Goal: Transaction & Acquisition: Book appointment/travel/reservation

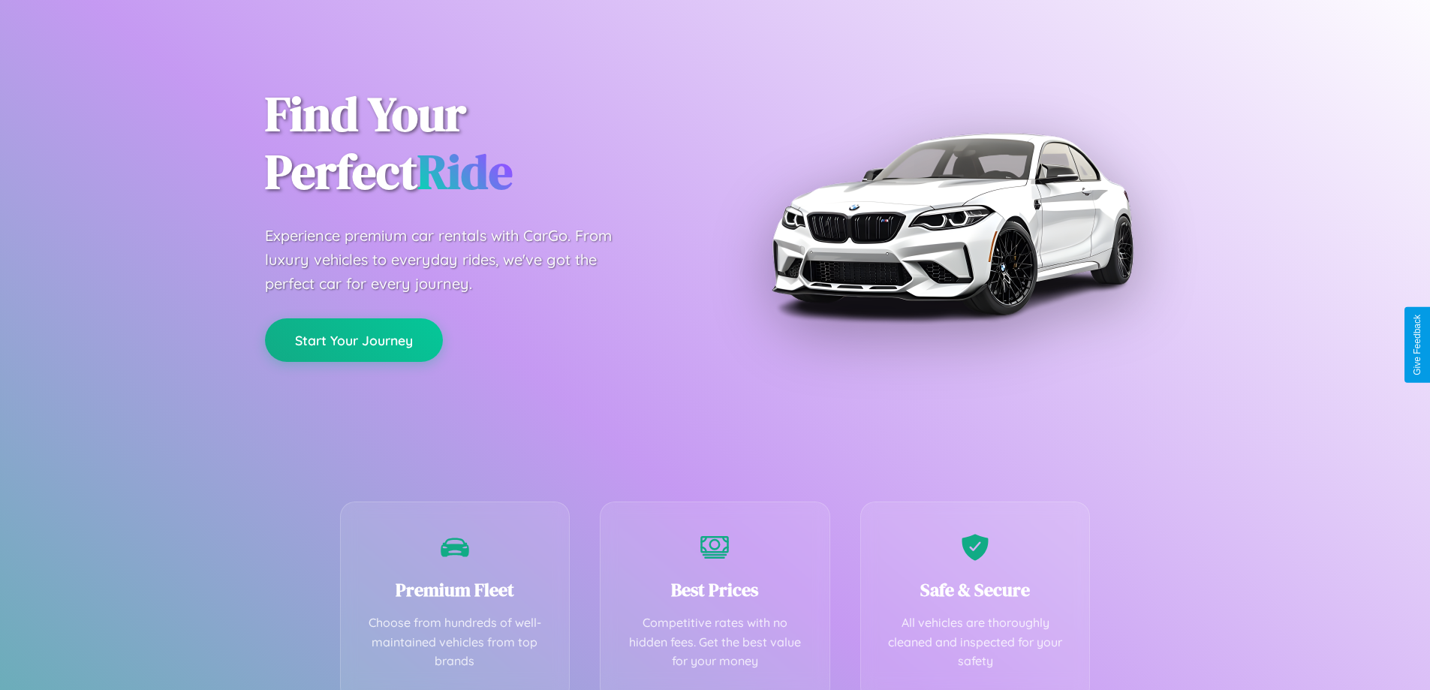
scroll to position [296, 0]
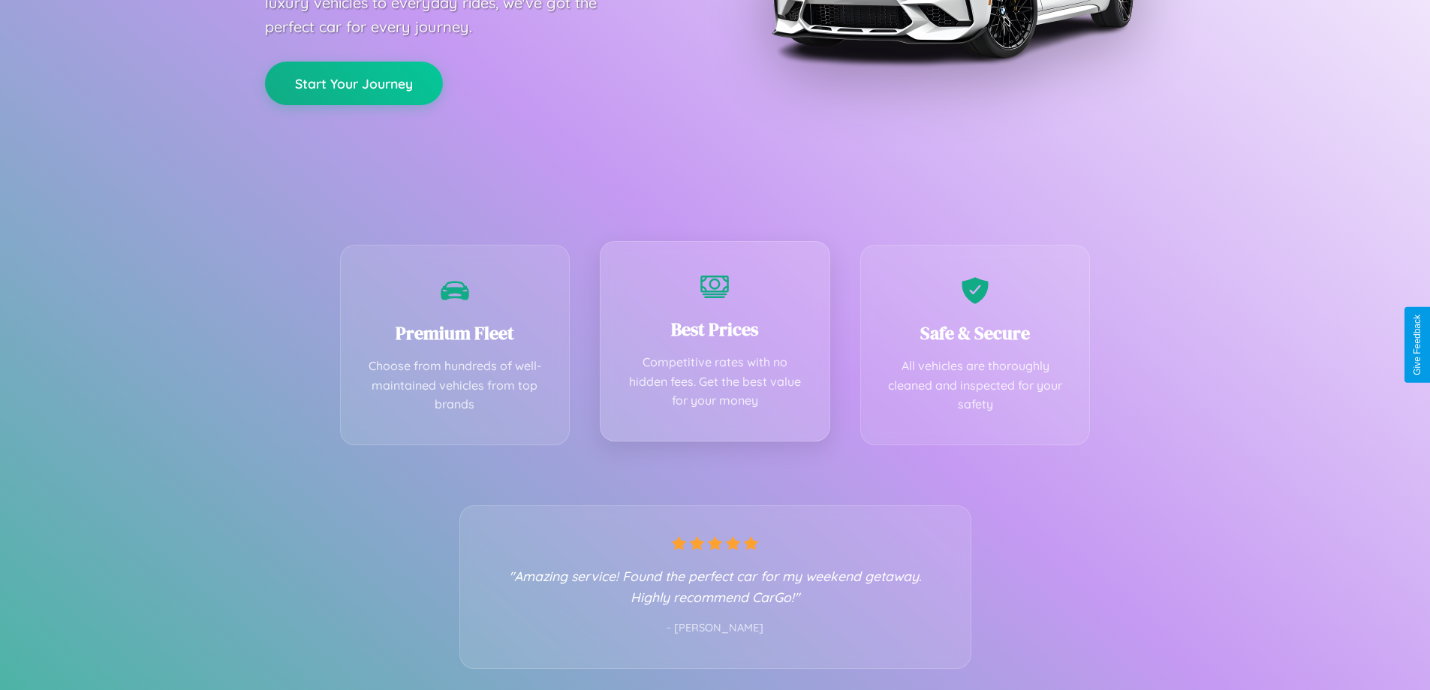
click at [715, 345] on div "Best Prices Competitive rates with no hidden fees. Get the best value for your …" at bounding box center [715, 341] width 231 height 200
click at [354, 82] on button "Start Your Journey" at bounding box center [354, 82] width 178 height 44
click at [354, 81] on button "Start Your Journey" at bounding box center [354, 82] width 178 height 44
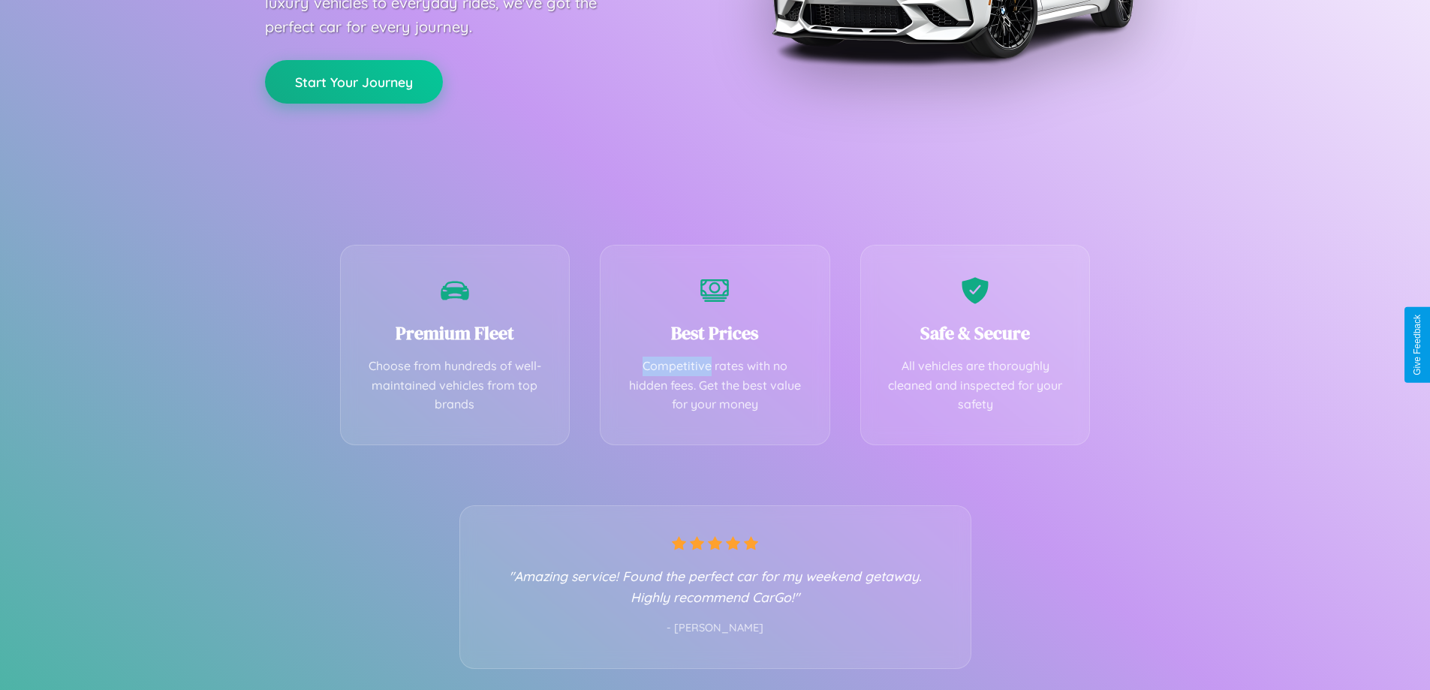
click at [354, 81] on button "Start Your Journey" at bounding box center [354, 82] width 178 height 44
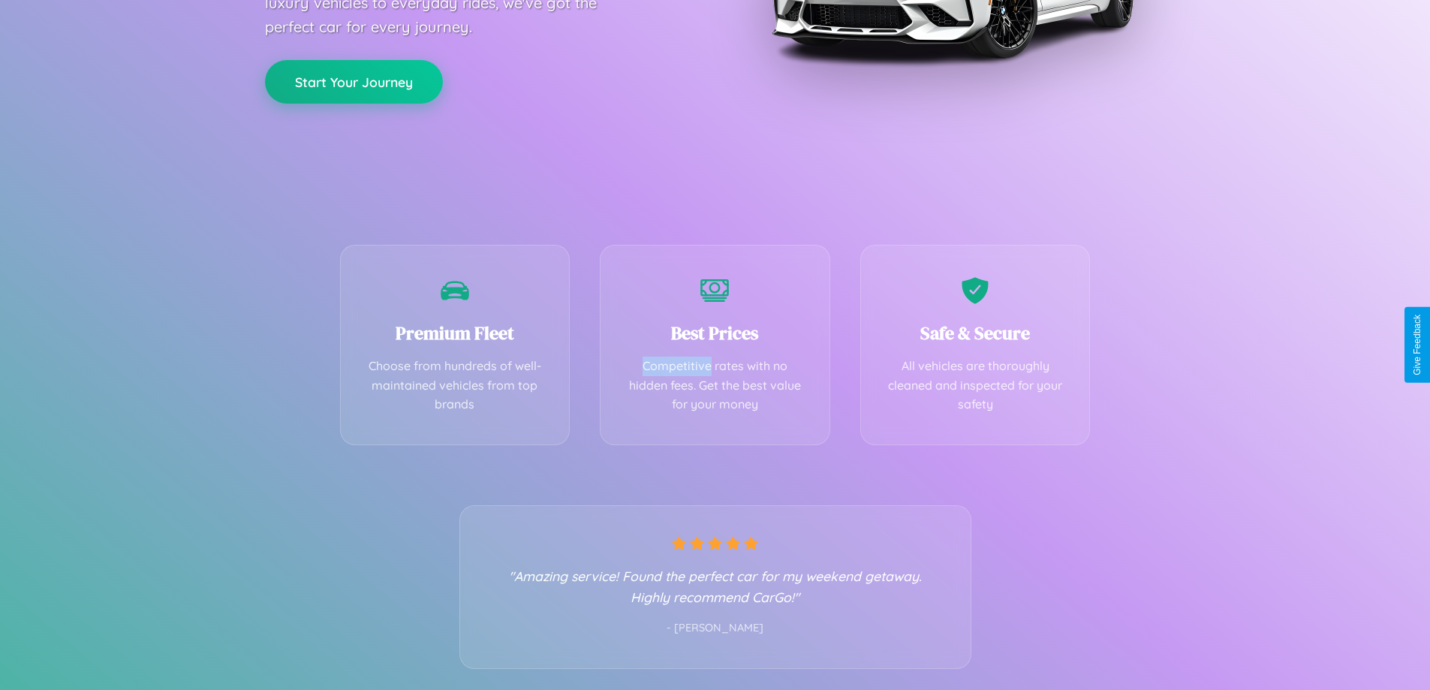
click at [354, 81] on button "Start Your Journey" at bounding box center [354, 82] width 178 height 44
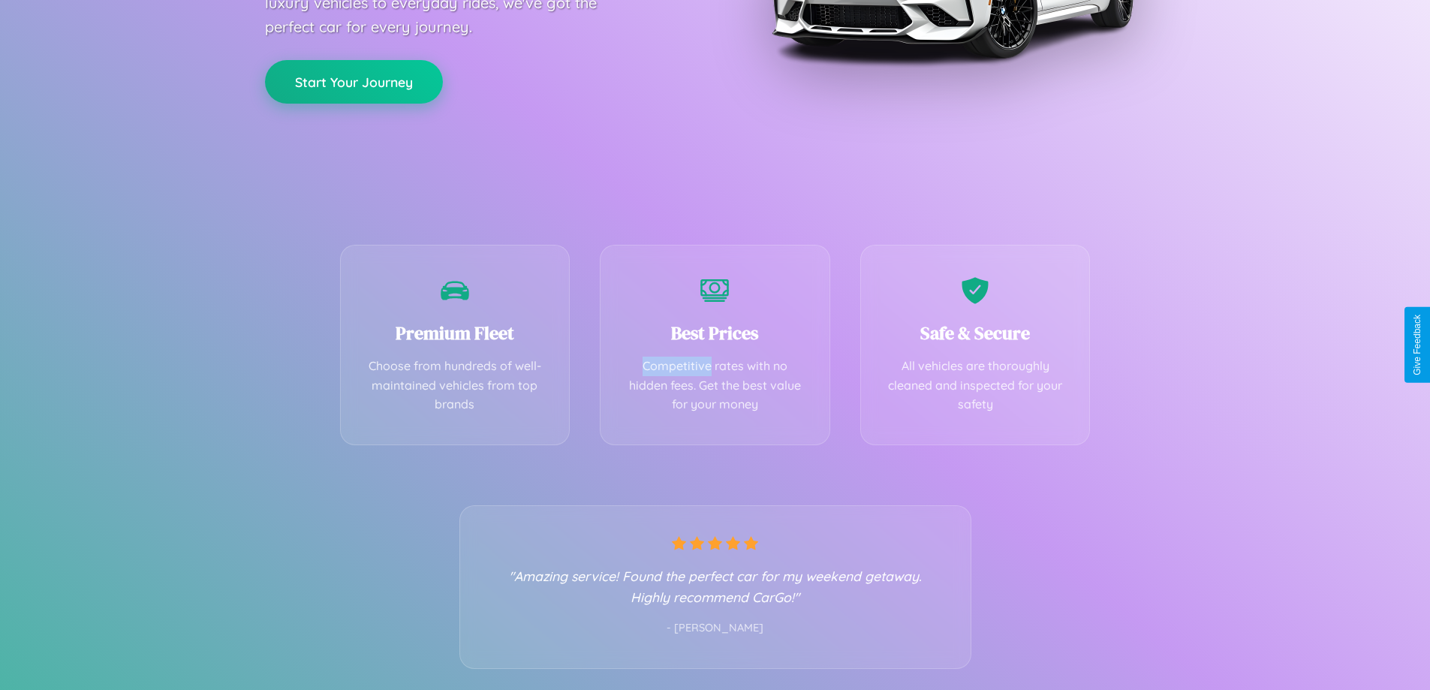
click at [354, 81] on button "Start Your Journey" at bounding box center [354, 82] width 178 height 44
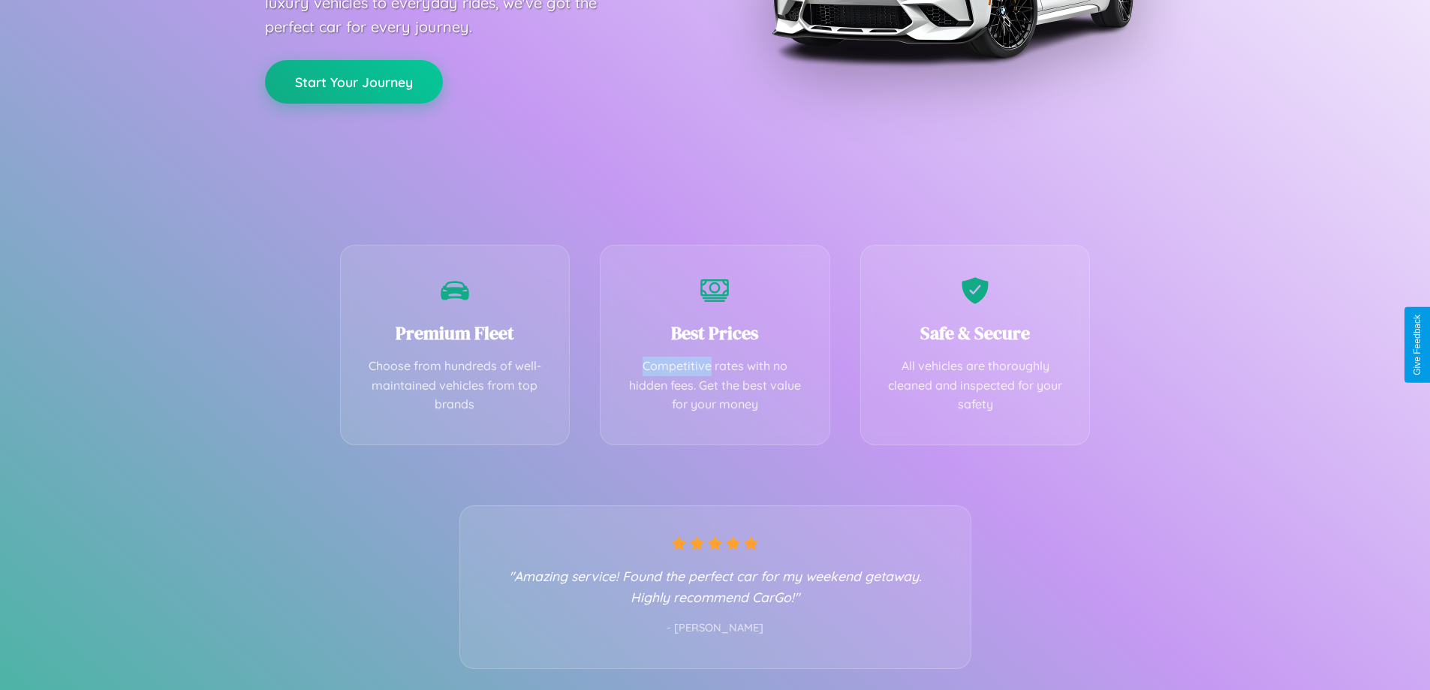
click at [354, 81] on button "Start Your Journey" at bounding box center [354, 82] width 178 height 44
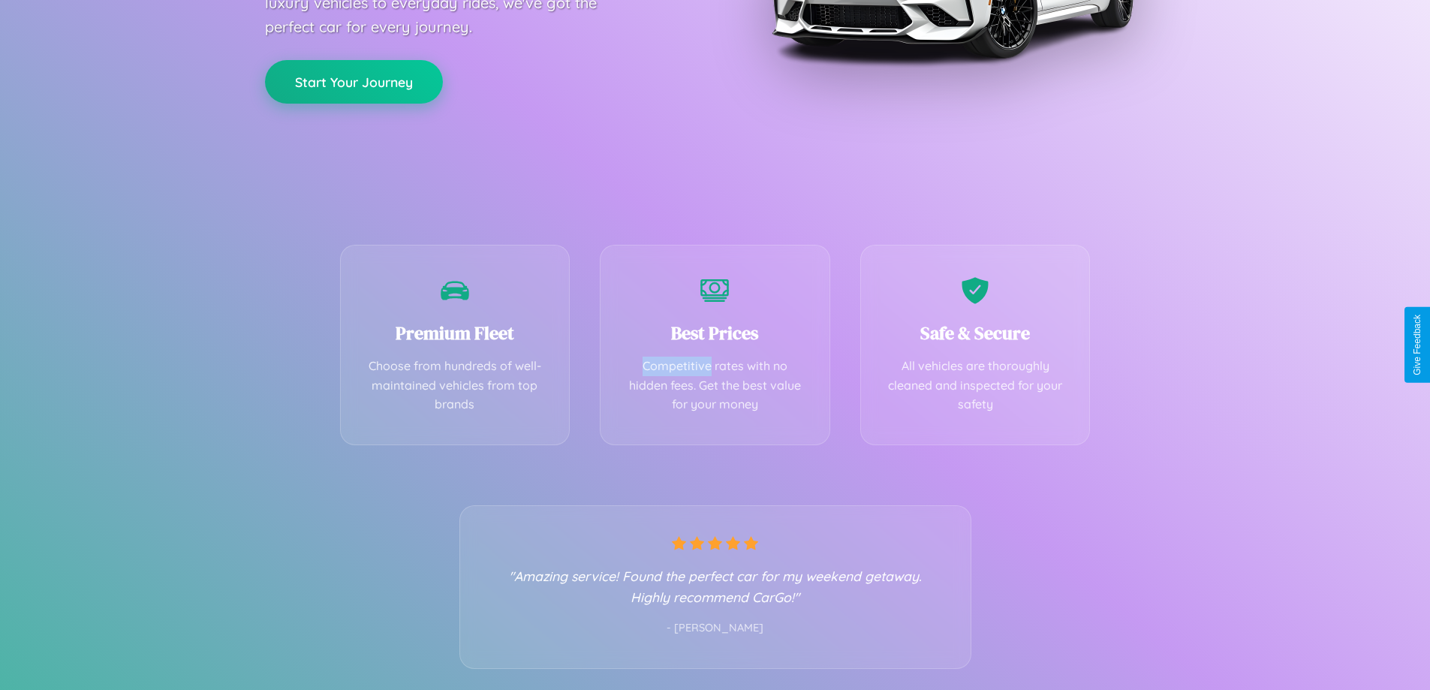
click at [354, 81] on button "Start Your Journey" at bounding box center [354, 82] width 178 height 44
